Goal: Task Accomplishment & Management: Manage account settings

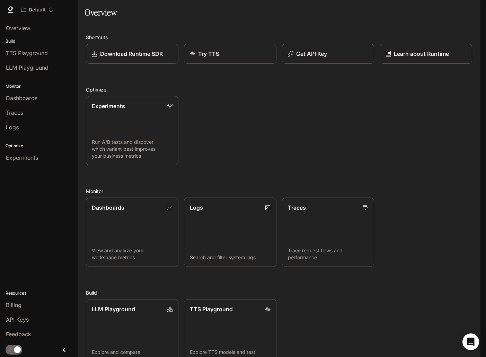
click at [22, 296] on div "Resources Billing API Keys Feedback" at bounding box center [39, 313] width 78 height 60
click at [22, 299] on link "Billing" at bounding box center [39, 305] width 72 height 13
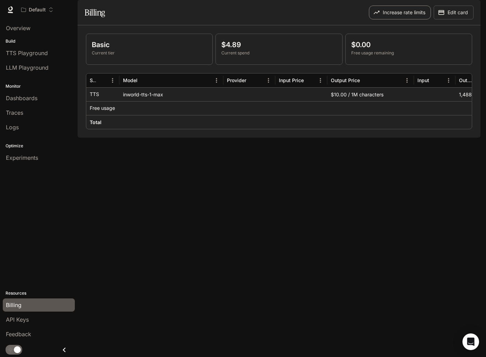
click at [379, 19] on button "Increase rate limits" at bounding box center [400, 13] width 62 height 14
click at [24, 311] on link "Billing" at bounding box center [39, 305] width 72 height 13
click at [24, 309] on link "Billing" at bounding box center [39, 305] width 72 height 13
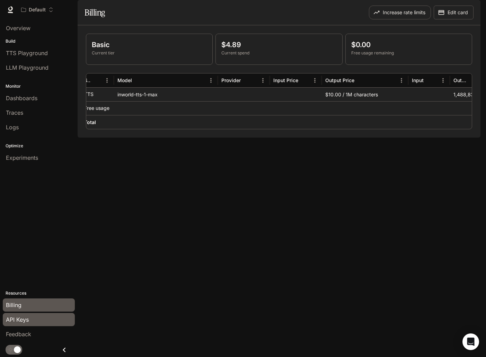
click at [24, 319] on span "API Keys" at bounding box center [17, 320] width 23 height 8
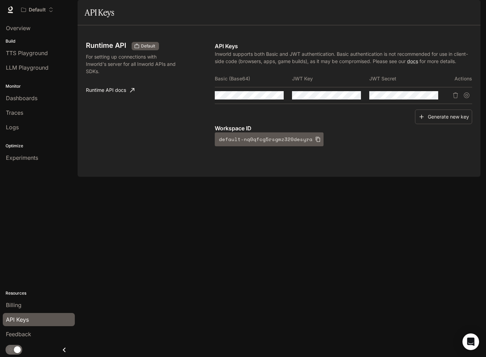
click at [23, 312] on li "API Keys" at bounding box center [39, 319] width 78 height 15
click at [24, 310] on link "Billing" at bounding box center [39, 305] width 72 height 13
